Goal: Information Seeking & Learning: Learn about a topic

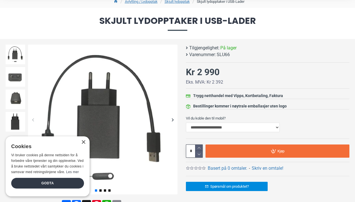
scroll to position [56, 0]
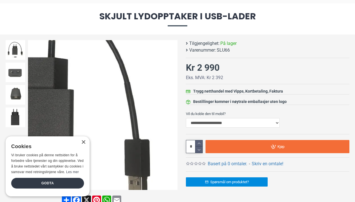
click at [173, 115] on div "Next slide" at bounding box center [173, 115] width 10 height 10
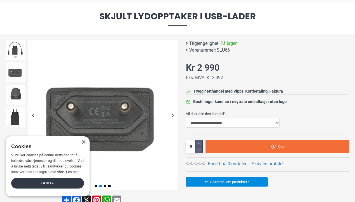
click at [83, 142] on div "×" at bounding box center [83, 142] width 4 height 4
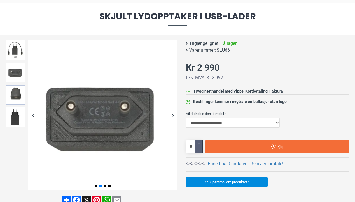
click at [16, 97] on img at bounding box center [16, 95] width 20 height 20
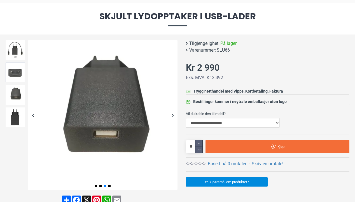
click at [16, 74] on img at bounding box center [16, 72] width 20 height 20
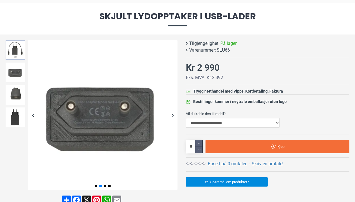
click at [15, 58] on img at bounding box center [16, 50] width 20 height 20
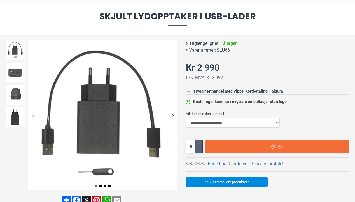
click at [15, 75] on img at bounding box center [16, 72] width 20 height 20
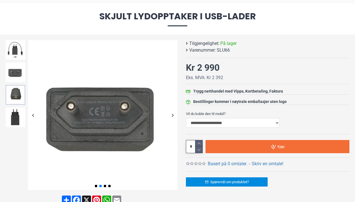
click at [17, 97] on img at bounding box center [16, 95] width 20 height 20
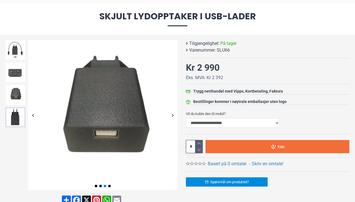
click at [20, 115] on img at bounding box center [16, 117] width 20 height 20
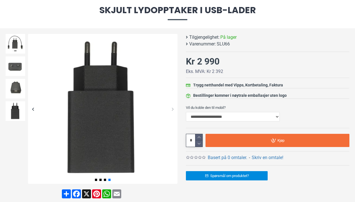
scroll to position [63, 0]
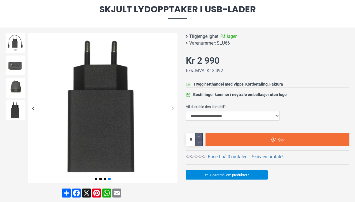
click at [34, 107] on div "Previous slide" at bounding box center [33, 108] width 10 height 10
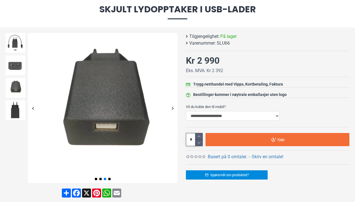
click at [34, 107] on div "Previous slide" at bounding box center [33, 108] width 10 height 10
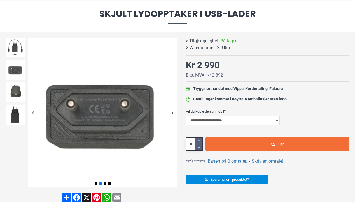
scroll to position [62, 0]
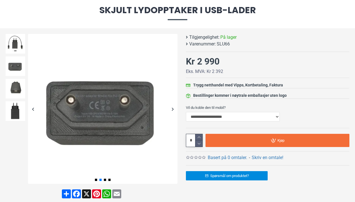
click at [33, 107] on div "Previous slide" at bounding box center [33, 109] width 10 height 10
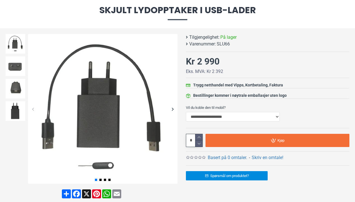
click at [33, 108] on div "Previous slide" at bounding box center [33, 109] width 10 height 10
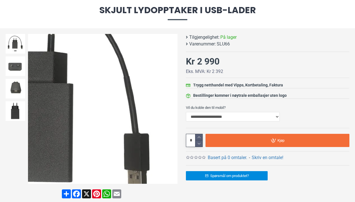
click at [173, 108] on div "Next slide" at bounding box center [173, 109] width 10 height 10
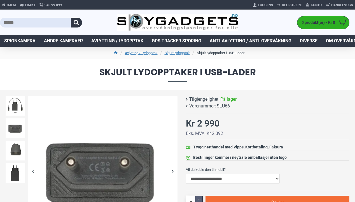
scroll to position [0, 0]
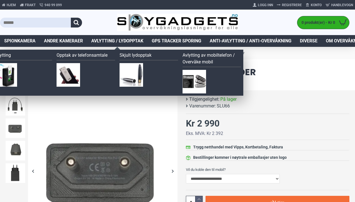
click at [196, 76] on img at bounding box center [195, 82] width 24 height 24
